Goal: Task Accomplishment & Management: Use online tool/utility

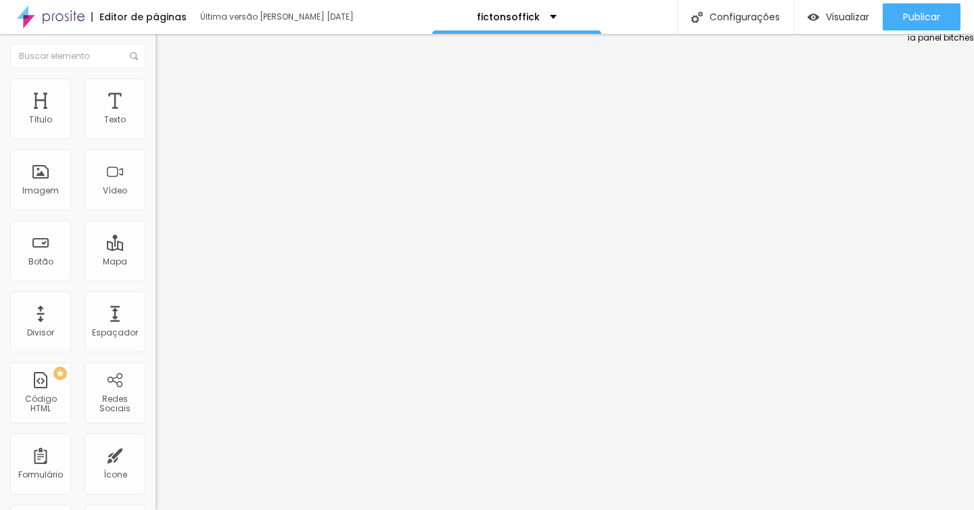
click at [917, 44] on div "ia panel bitches" at bounding box center [941, 289] width 66 height 510
click at [919, 39] on div "ia panel bitches" at bounding box center [941, 289] width 66 height 510
click at [916, 43] on div "ia panel bitches" at bounding box center [941, 289] width 66 height 510
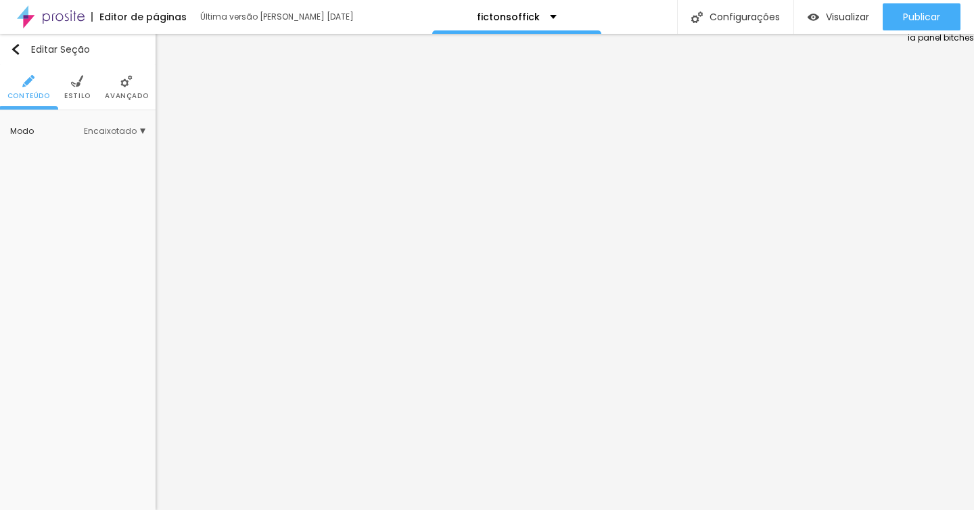
click at [137, 98] on span "Avançado" at bounding box center [126, 96] width 43 height 7
